Goal: Information Seeking & Learning: Learn about a topic

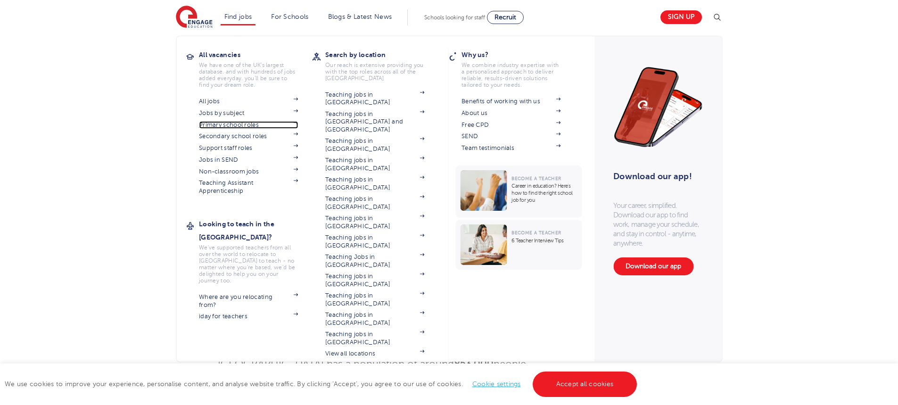
click at [244, 125] on link "Primary school roles" at bounding box center [248, 125] width 99 height 8
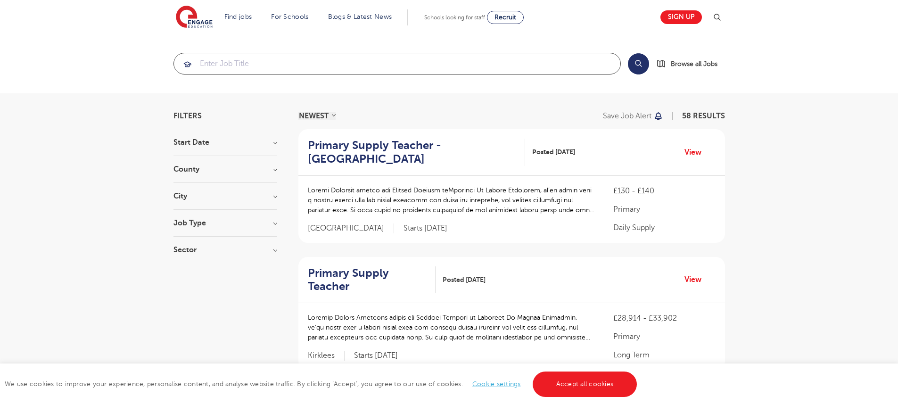
click at [241, 63] on input "search" at bounding box center [397, 63] width 446 height 21
click at [244, 199] on h3 "City" at bounding box center [225, 196] width 104 height 8
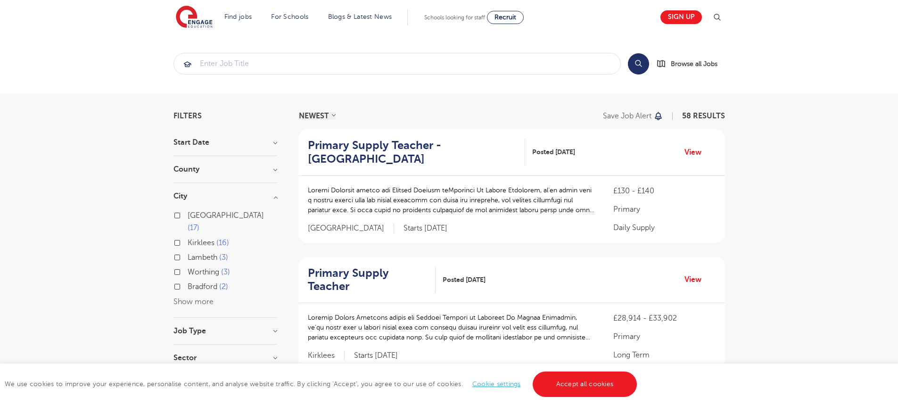
click at [188, 266] on label "Worthing 3" at bounding box center [209, 272] width 42 height 12
click at [188, 268] on input "Worthing 3" at bounding box center [191, 271] width 6 height 6
checkbox input "true"
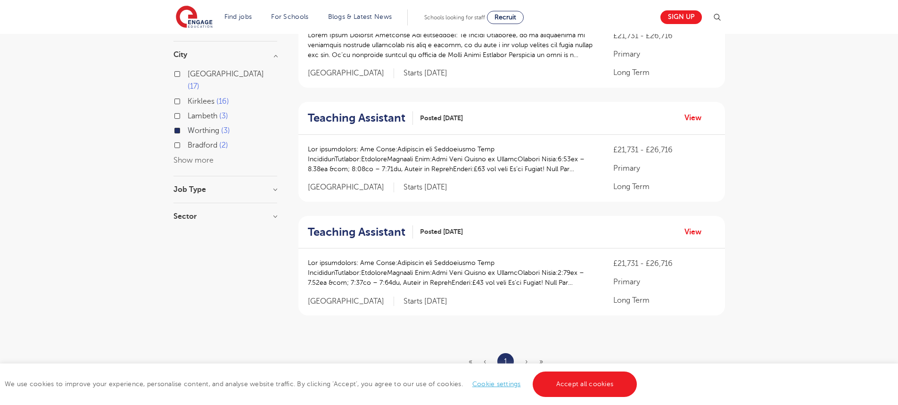
scroll to position [47, 0]
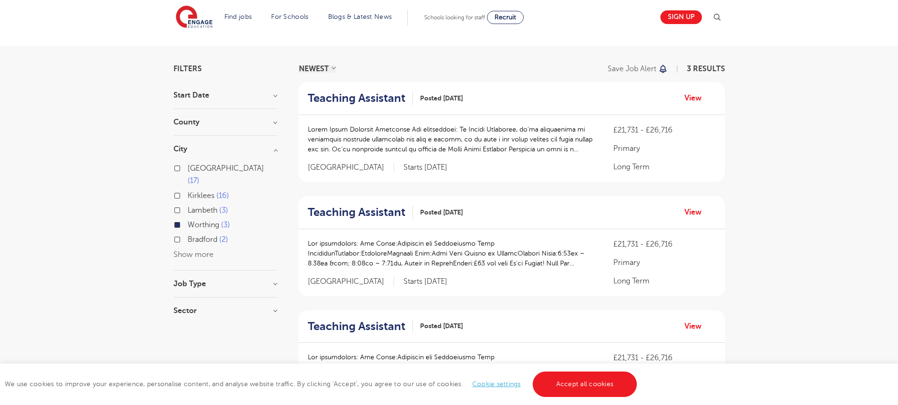
click at [188, 219] on label "Worthing 3" at bounding box center [209, 225] width 42 height 12
click at [188, 221] on input "Worthing 3" at bounding box center [191, 224] width 6 height 6
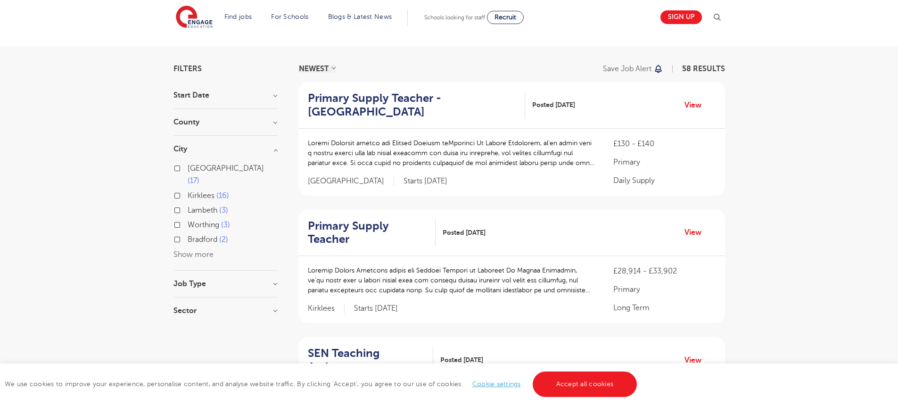
click at [182, 250] on button "Show more" at bounding box center [193, 254] width 40 height 8
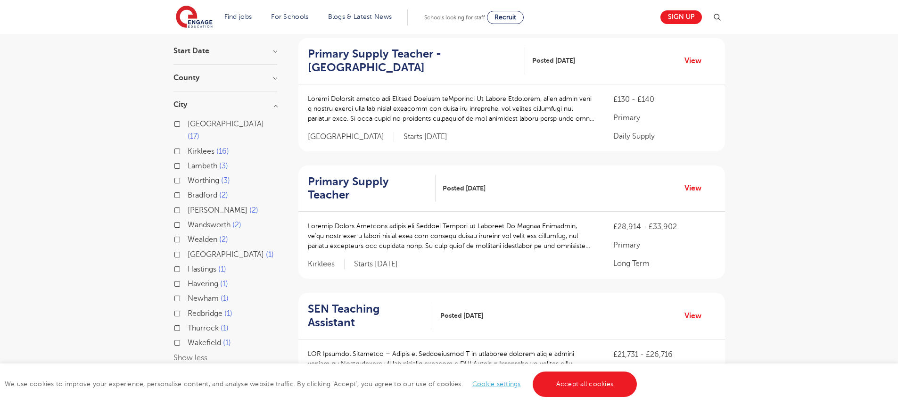
scroll to position [141, 0]
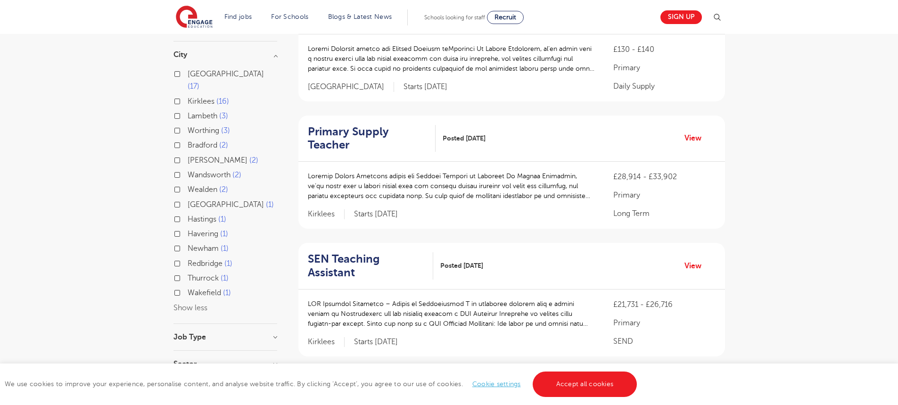
scroll to position [47, 0]
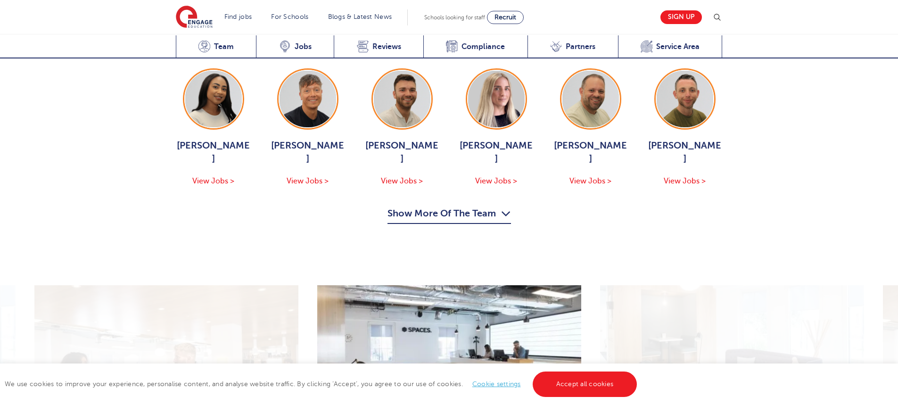
scroll to position [1178, 0]
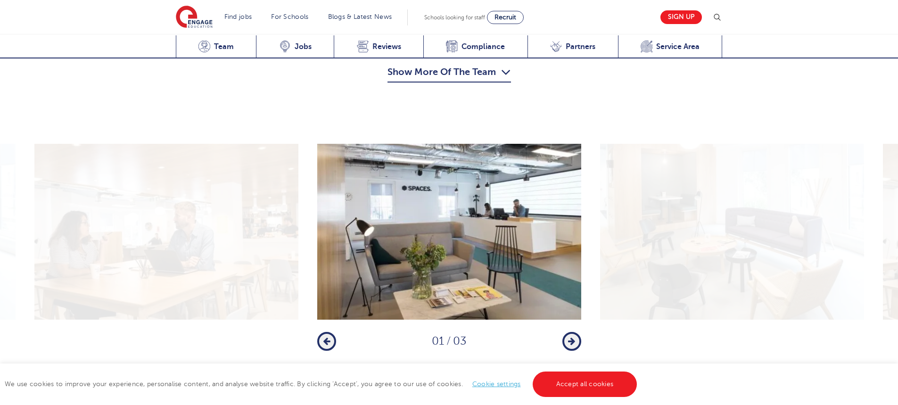
click at [573, 337] on icon "button" at bounding box center [571, 341] width 7 height 8
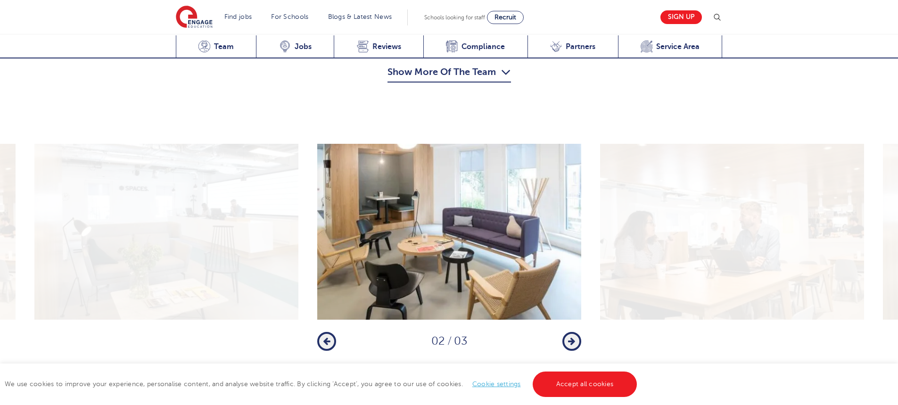
click at [573, 337] on icon "button" at bounding box center [571, 341] width 7 height 8
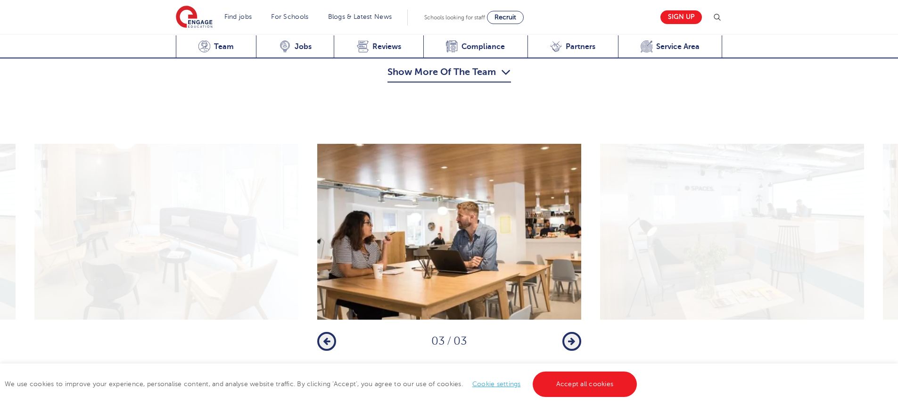
click at [573, 337] on icon "button" at bounding box center [571, 341] width 7 height 8
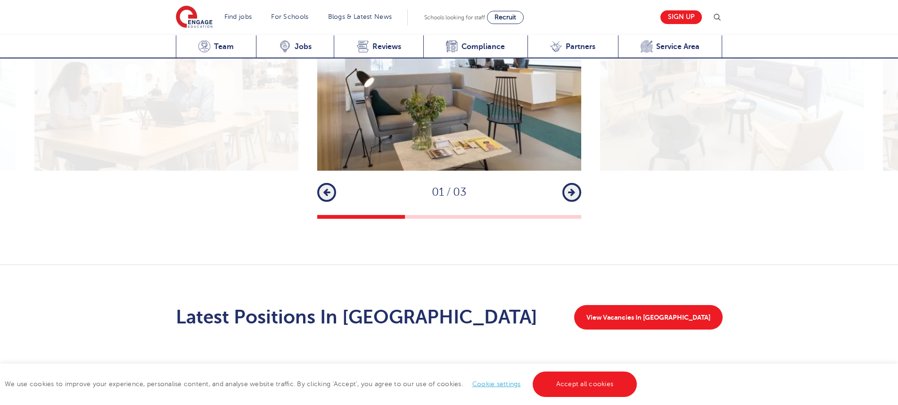
scroll to position [1414, 0]
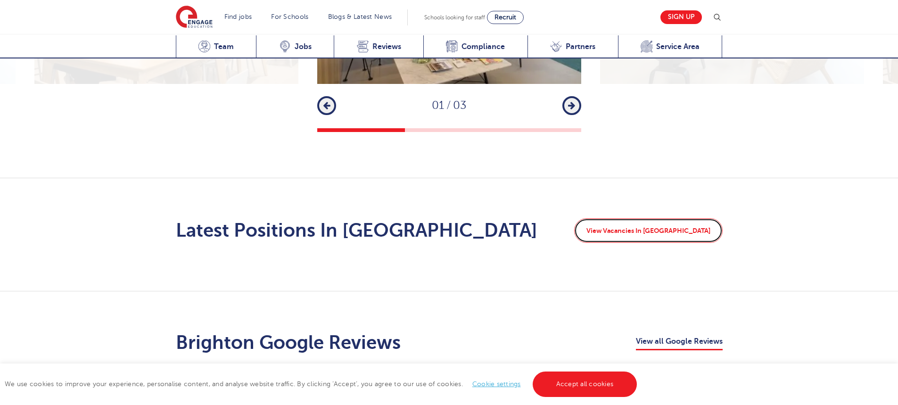
click at [701, 218] on link "View Vacancies In [GEOGRAPHIC_DATA]" at bounding box center [648, 230] width 148 height 25
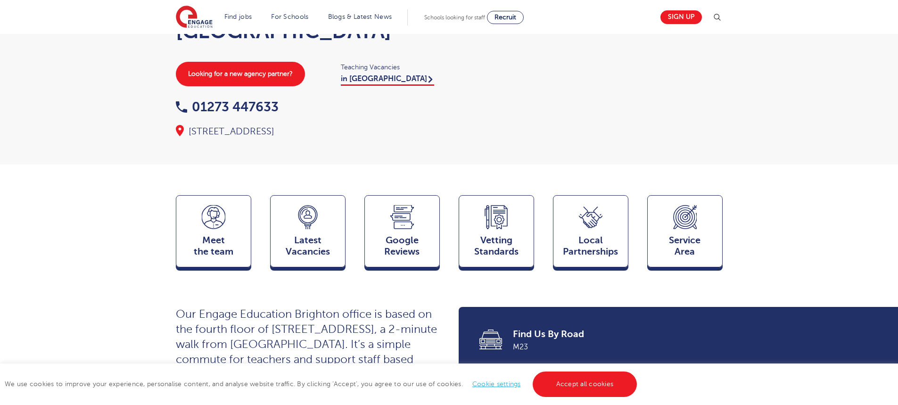
scroll to position [0, 0]
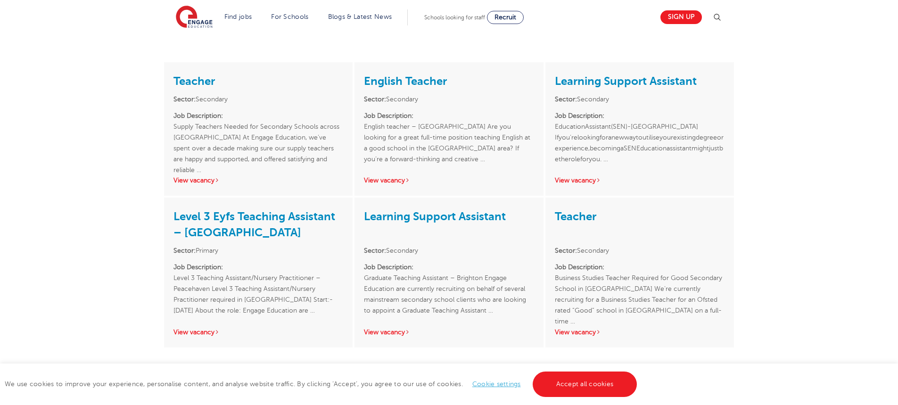
scroll to position [801, 0]
